Goal: Manage account settings

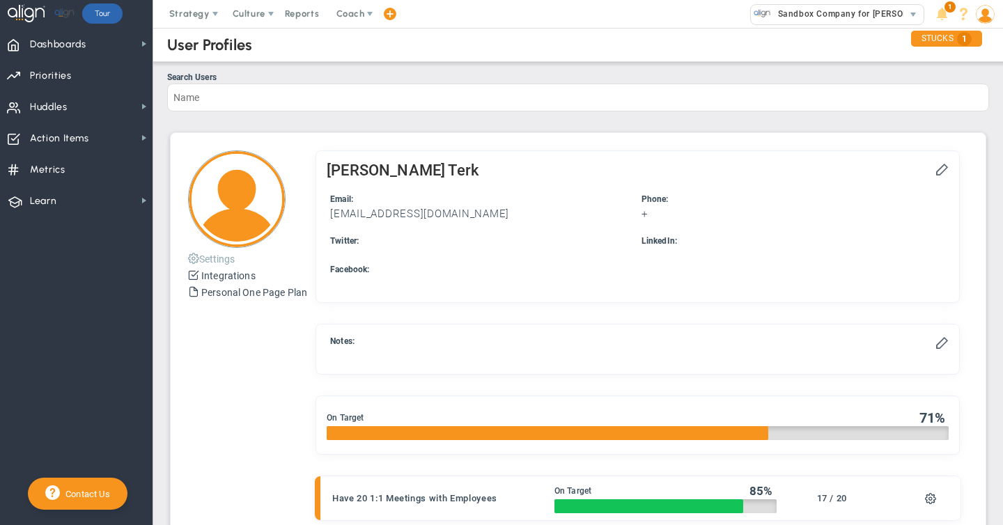
click at [215, 254] on button "Settings" at bounding box center [211, 258] width 47 height 17
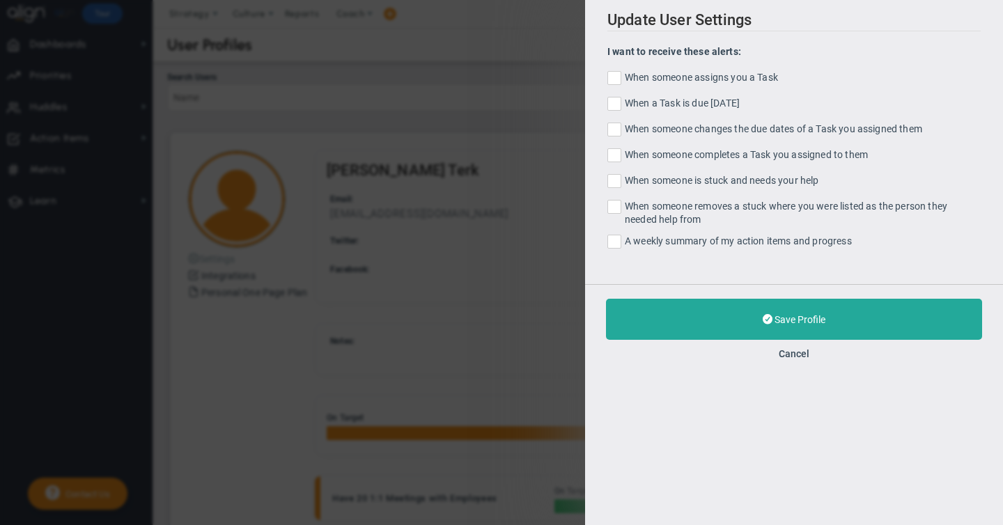
checkbox input "true"
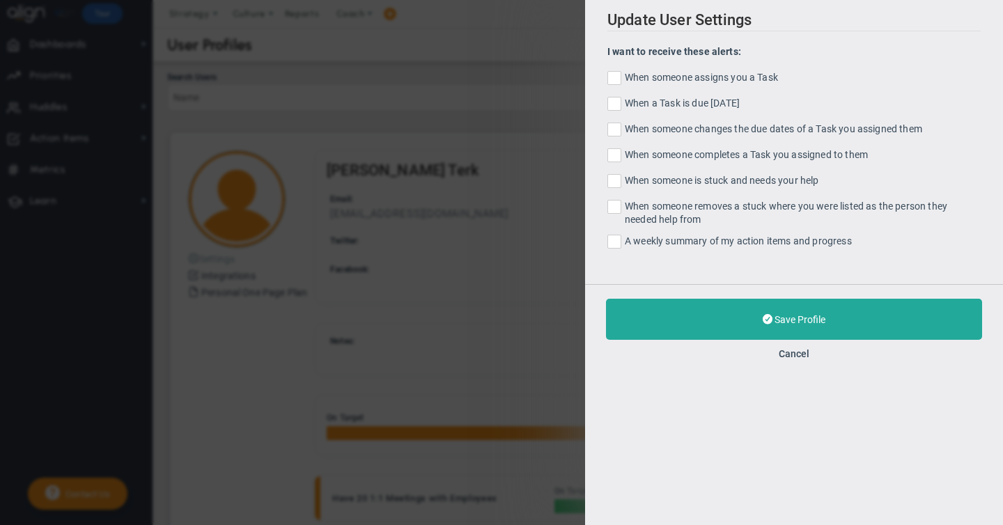
checkbox input "true"
type input "[EMAIL_ADDRESS][DOMAIN_NAME]"
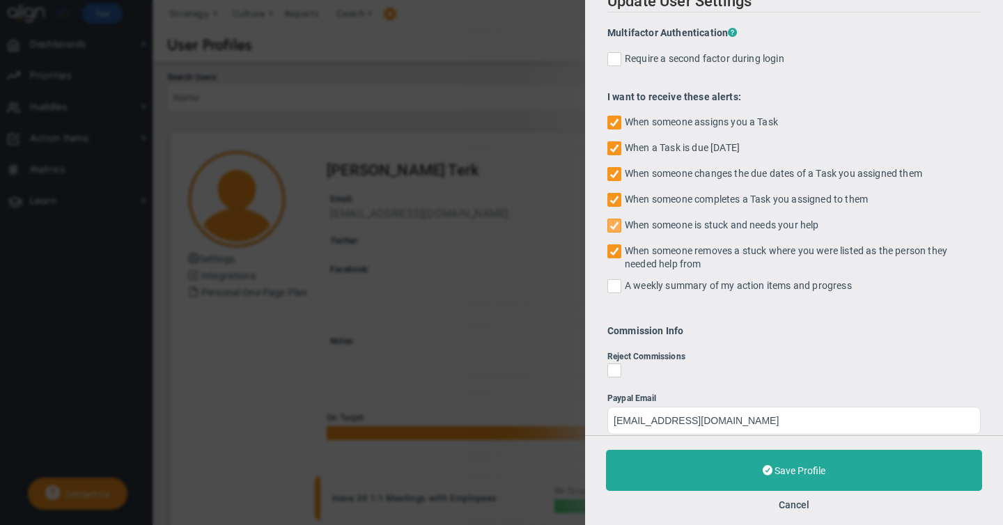
scroll to position [17, 0]
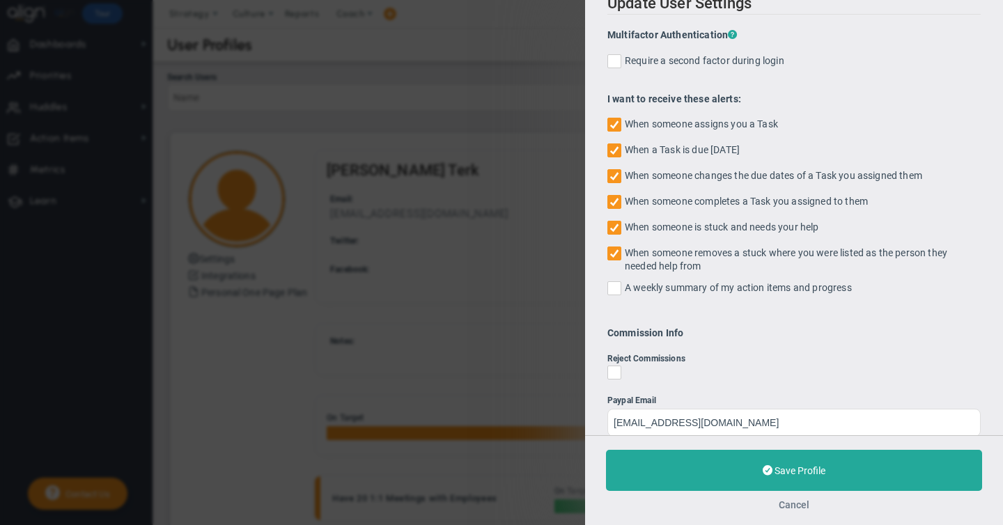
click at [785, 503] on button "Cancel" at bounding box center [793, 504] width 31 height 11
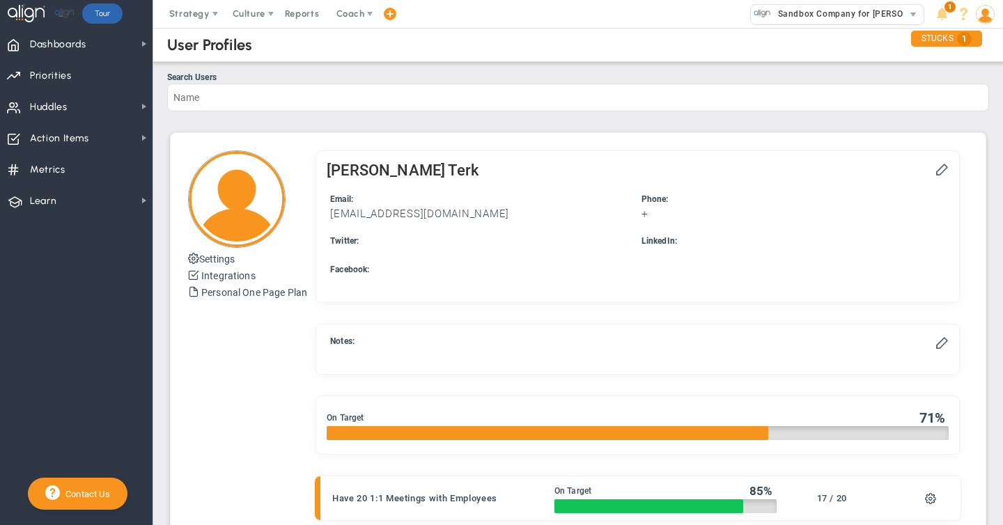
click at [984, 16] on img at bounding box center [985, 14] width 19 height 19
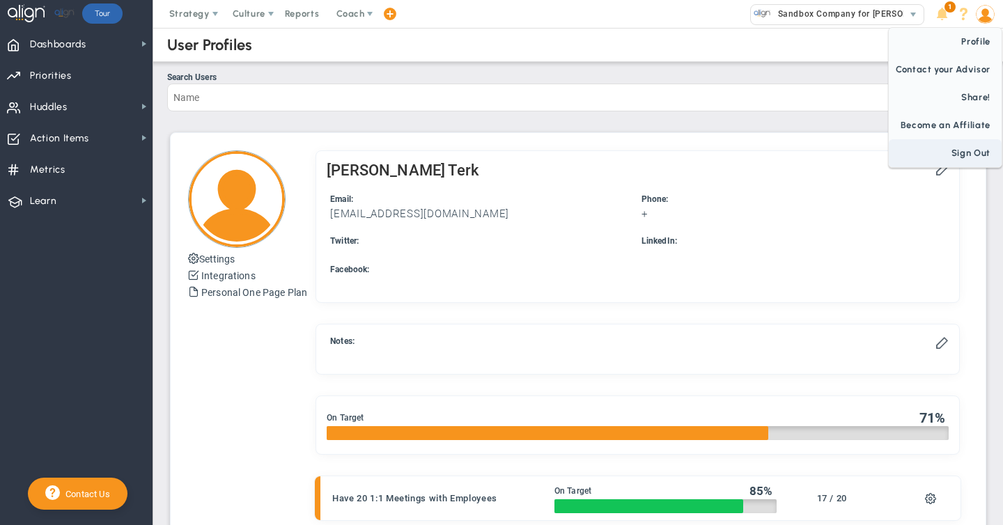
click at [971, 151] on span "Sign Out" at bounding box center [945, 153] width 113 height 28
